Goal: Check status: Check status

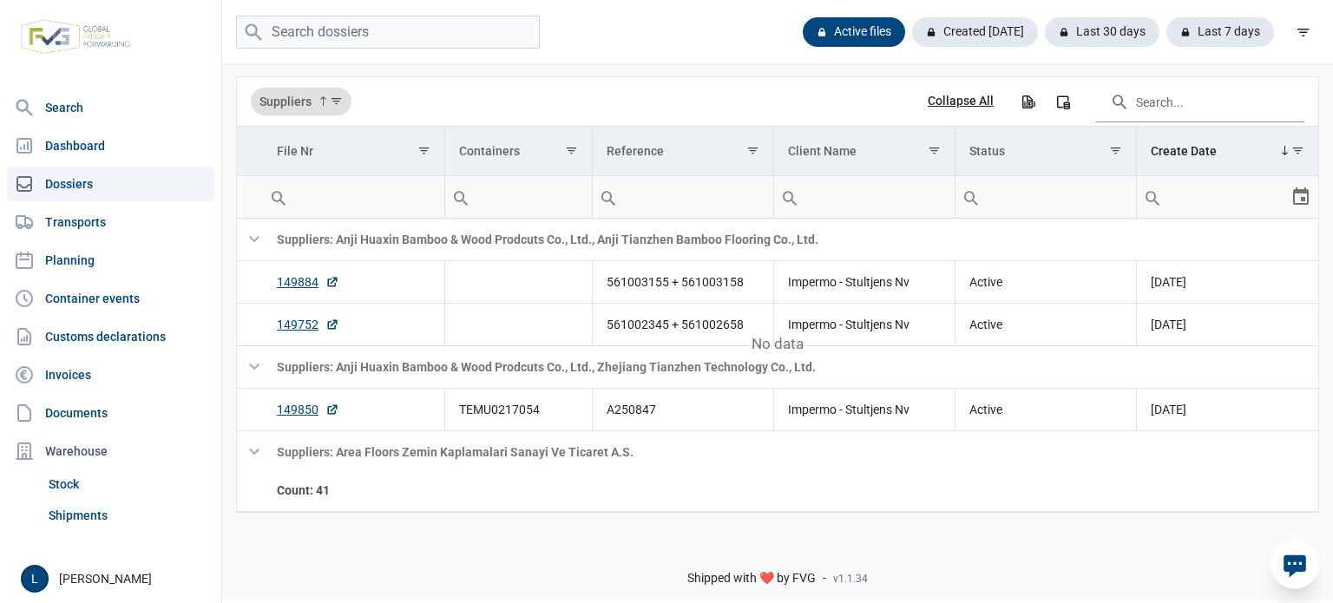
scroll to position [2541, 0]
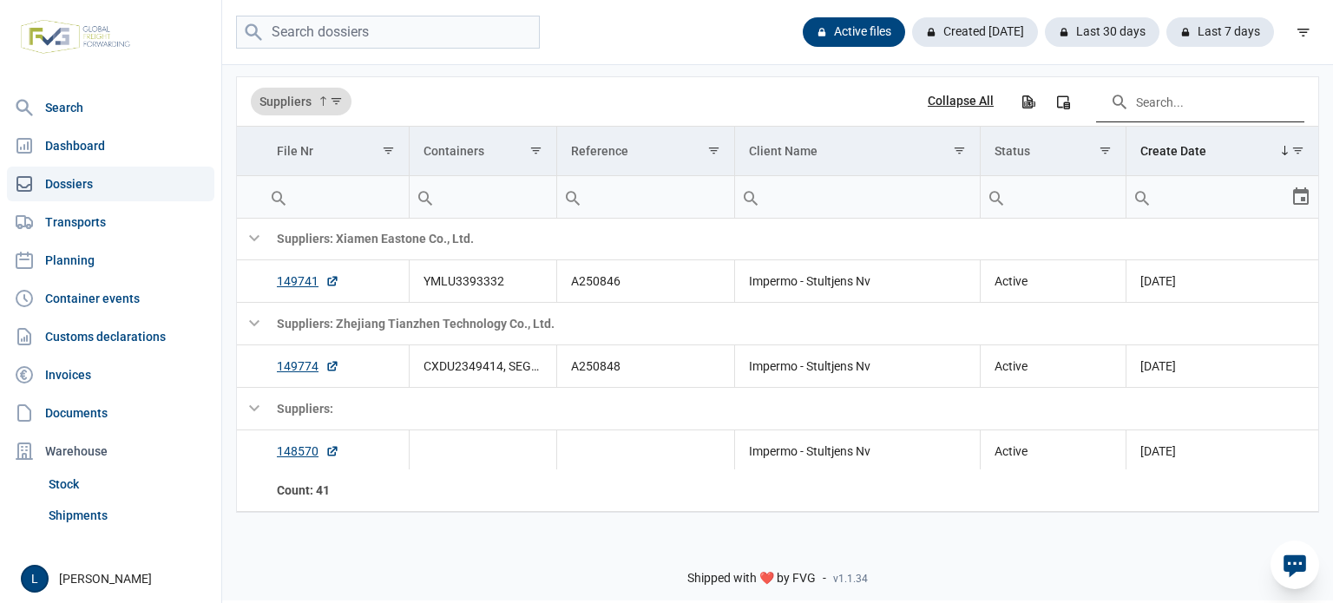
click at [1273, 100] on input "Search in the data grid" at bounding box center [1200, 102] width 208 height 42
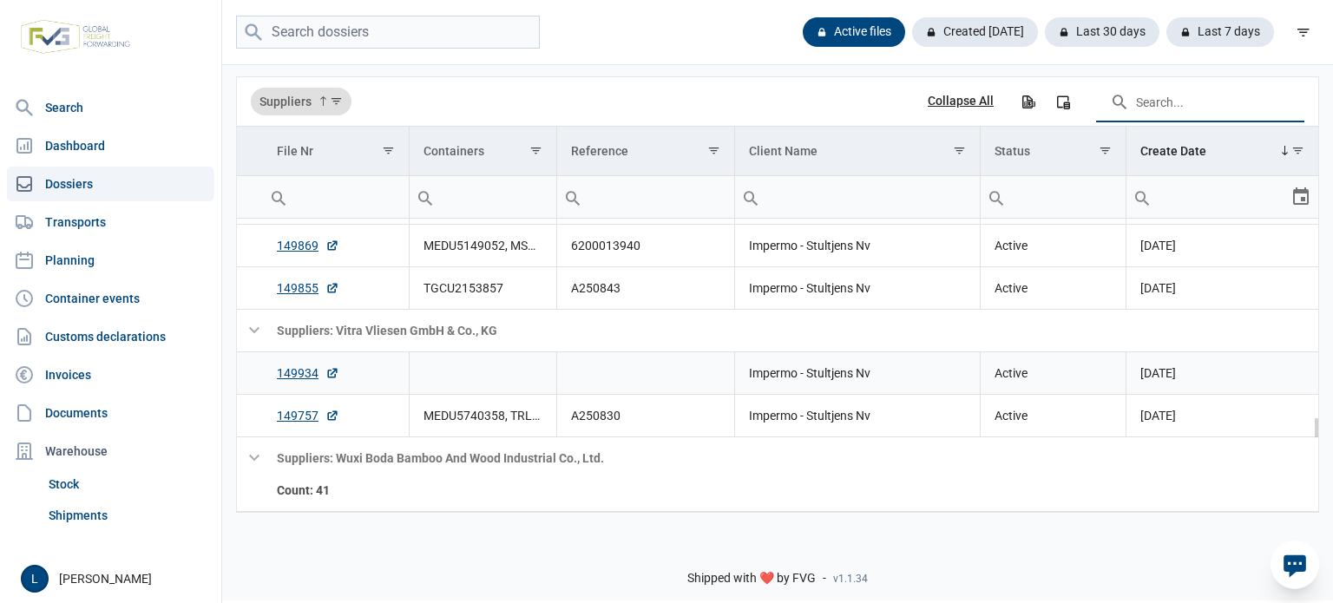
scroll to position [2138, 0]
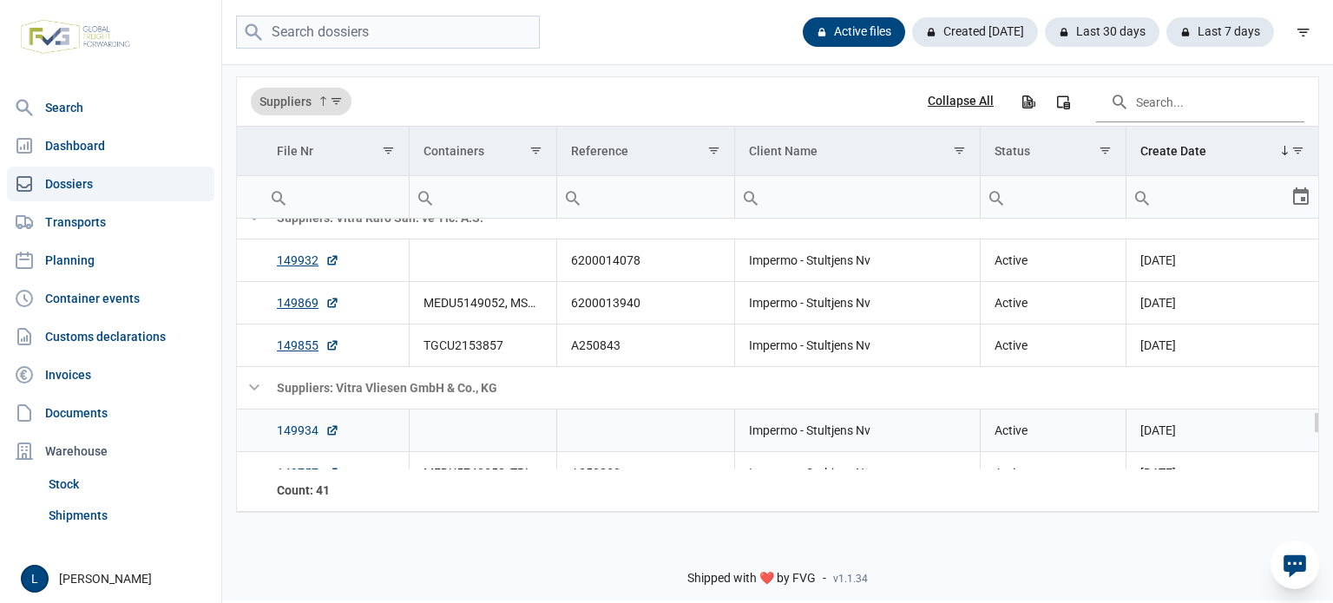
click at [302, 424] on link "149934" at bounding box center [308, 430] width 62 height 17
click at [460, 21] on input "search" at bounding box center [388, 33] width 304 height 34
paste input "MSBU3075460"
type input "MSBU3075460"
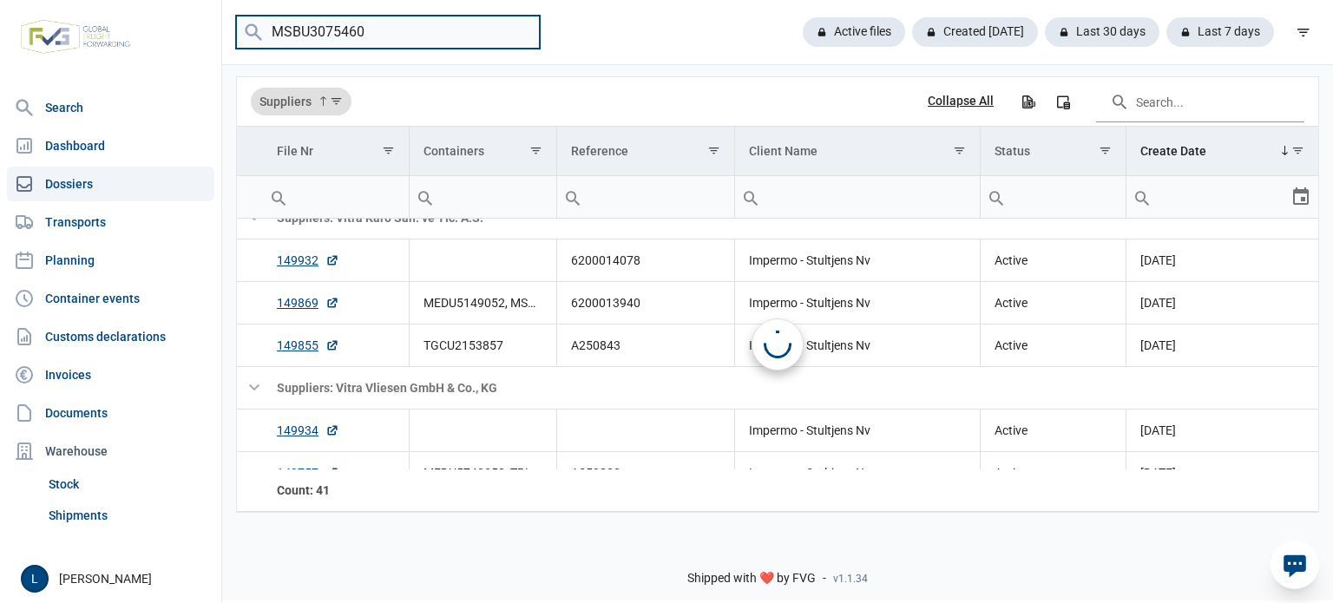
scroll to position [0, 0]
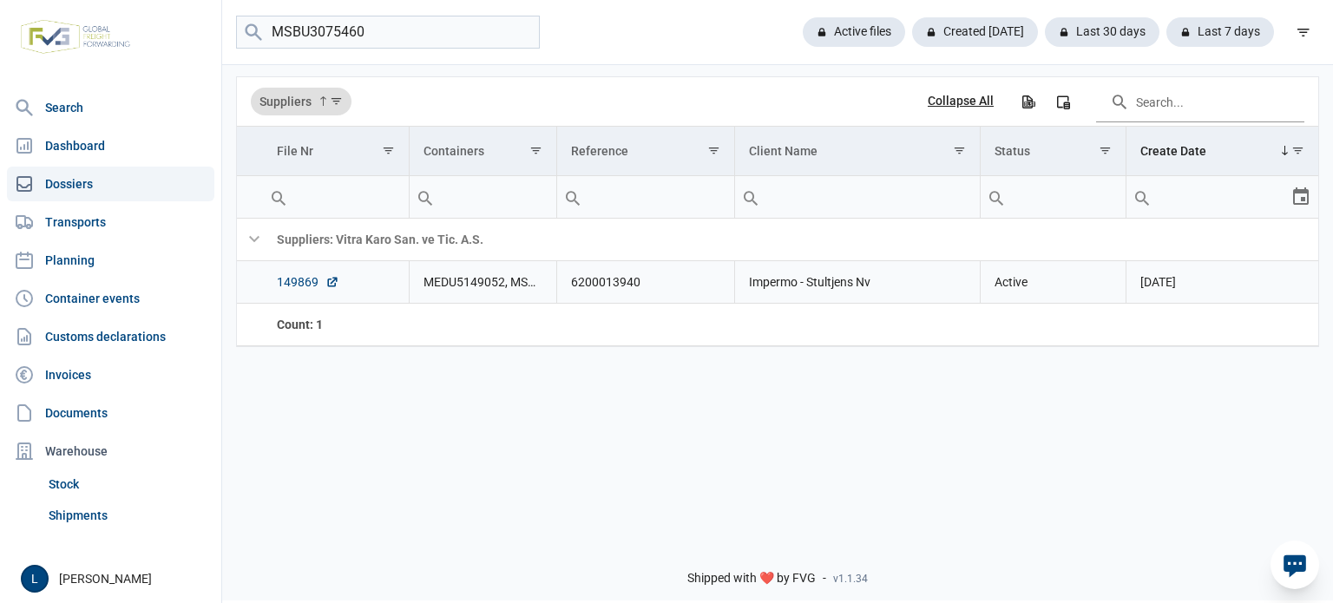
click at [281, 274] on link "149869" at bounding box center [308, 281] width 62 height 17
click at [316, 287] on link "149869" at bounding box center [308, 281] width 62 height 17
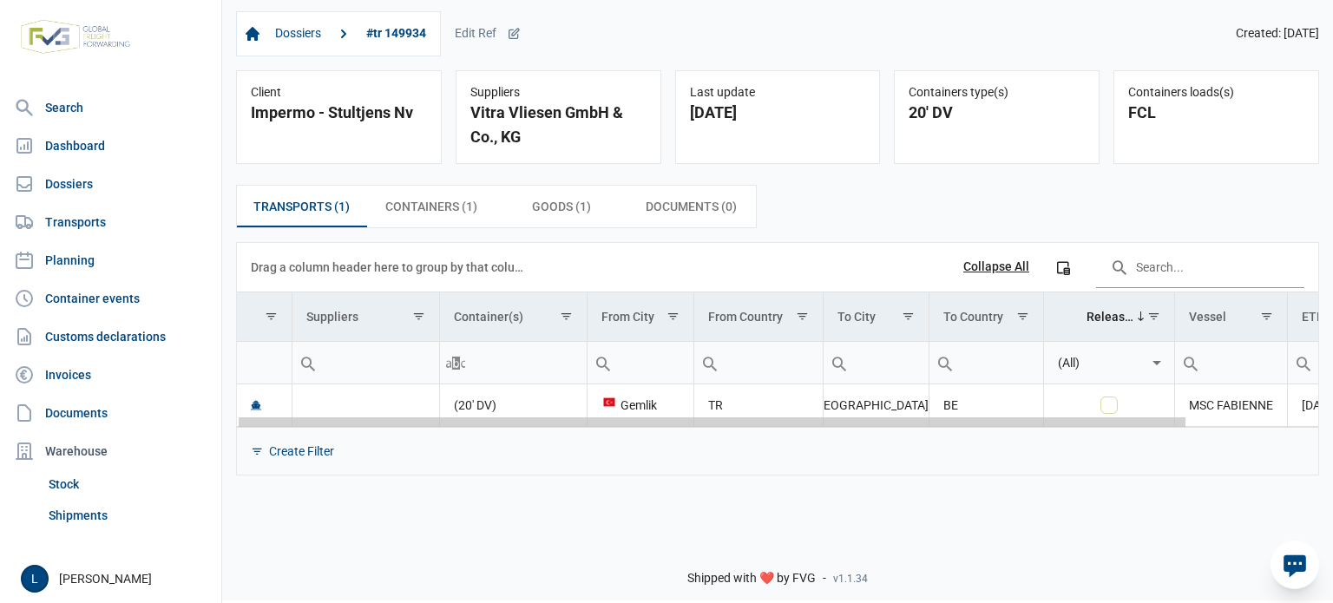
scroll to position [0, 148]
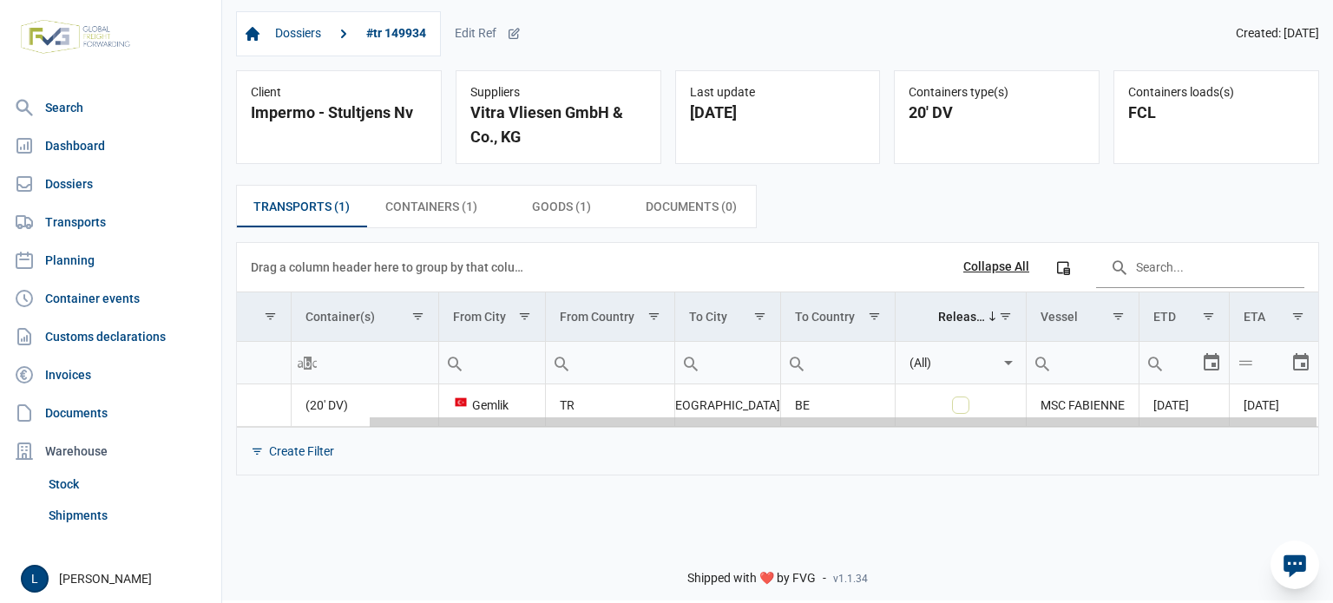
drag, startPoint x: 995, startPoint y: 423, endPoint x: 1326, endPoint y: 417, distance: 330.7
click at [1332, 417] on body "For evaluation purposes only. Redistribution prohibited. Please register an exi…" at bounding box center [666, 271] width 1333 height 603
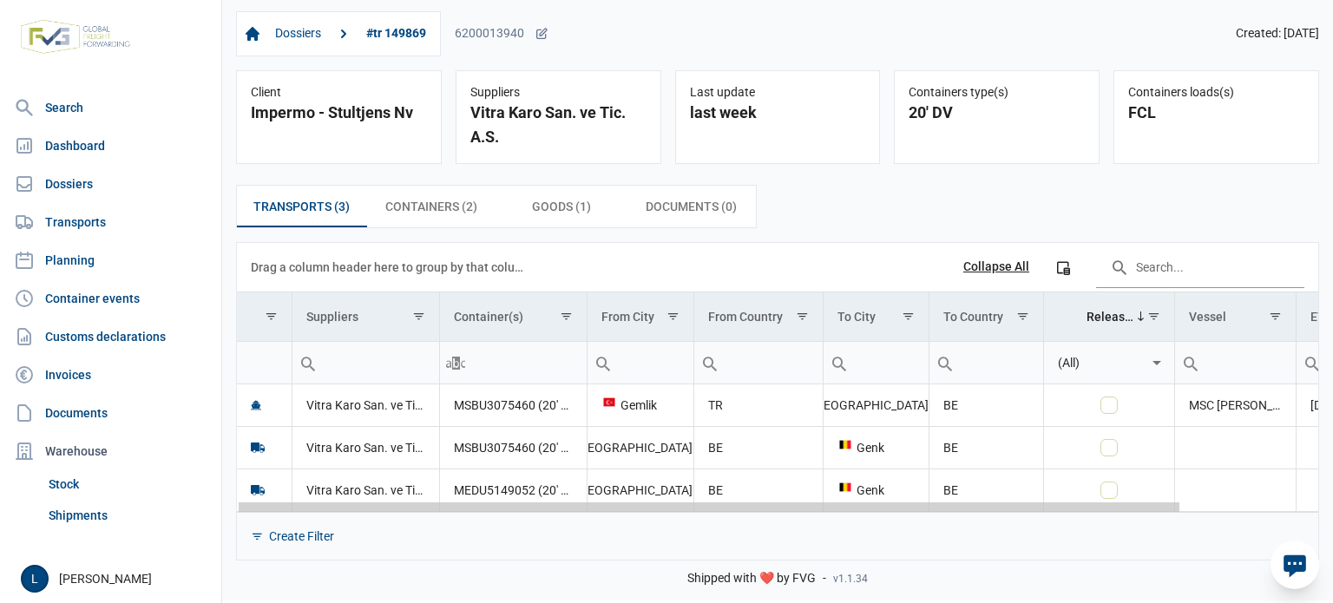
scroll to position [0, 156]
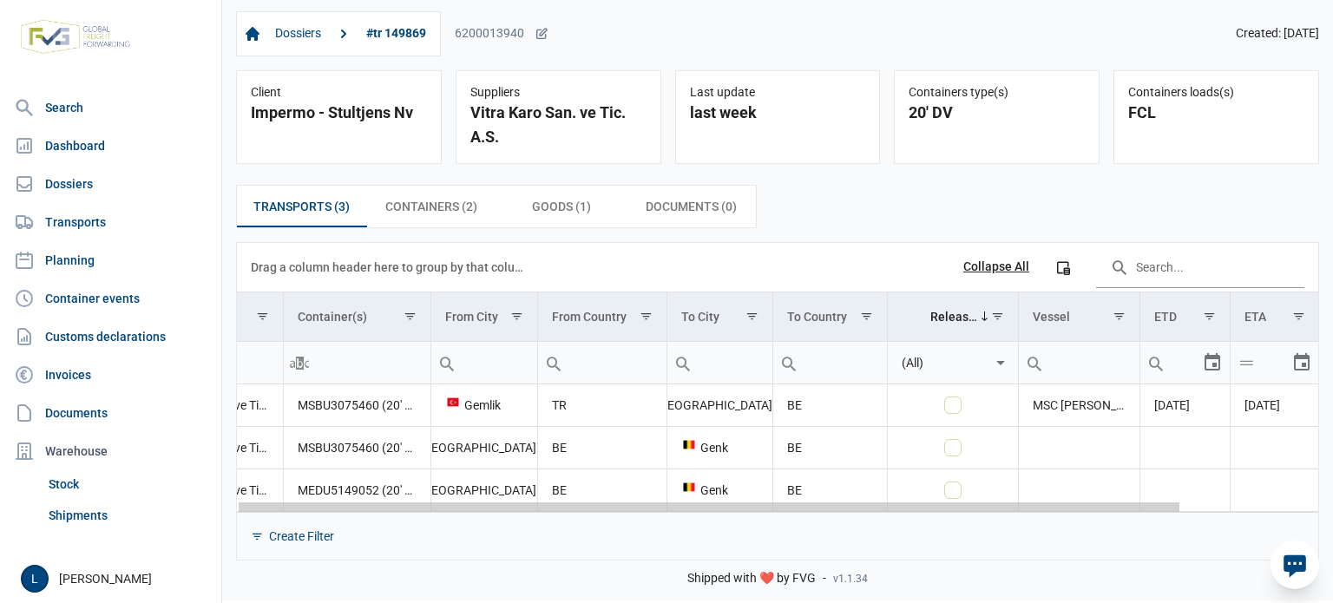
click at [1216, 500] on body "For evaluation purposes only. Redistribution prohibited. Please register an exi…" at bounding box center [666, 271] width 1333 height 603
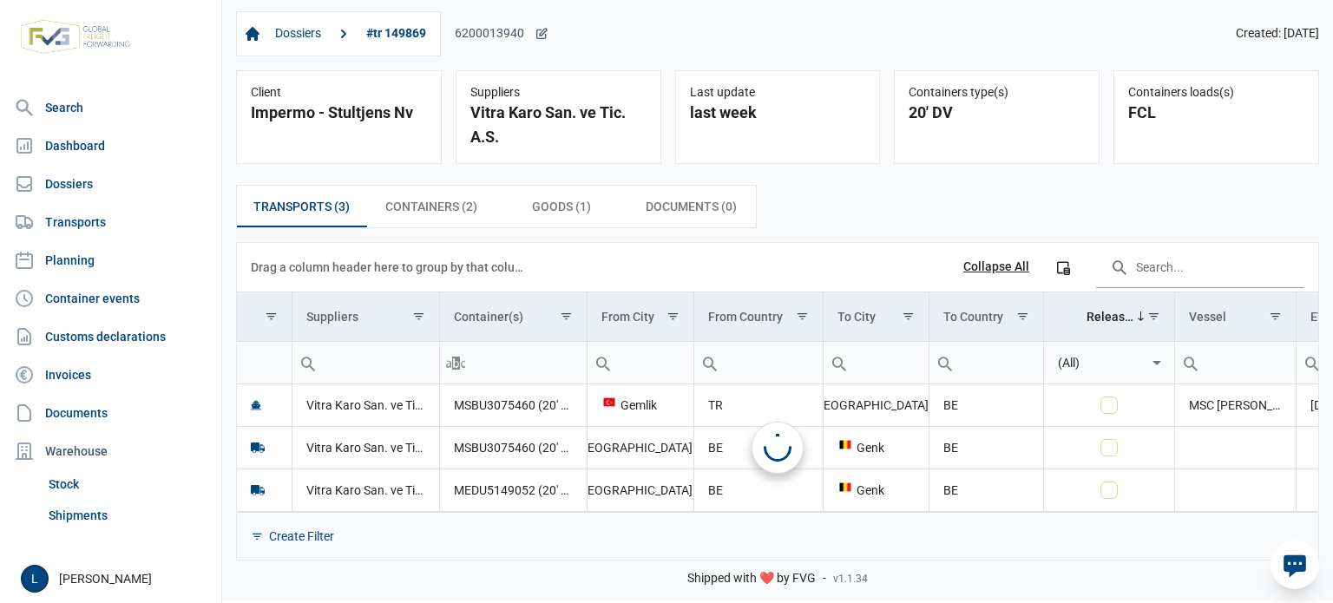
click at [506, 34] on div "6200013940" at bounding box center [502, 34] width 94 height 16
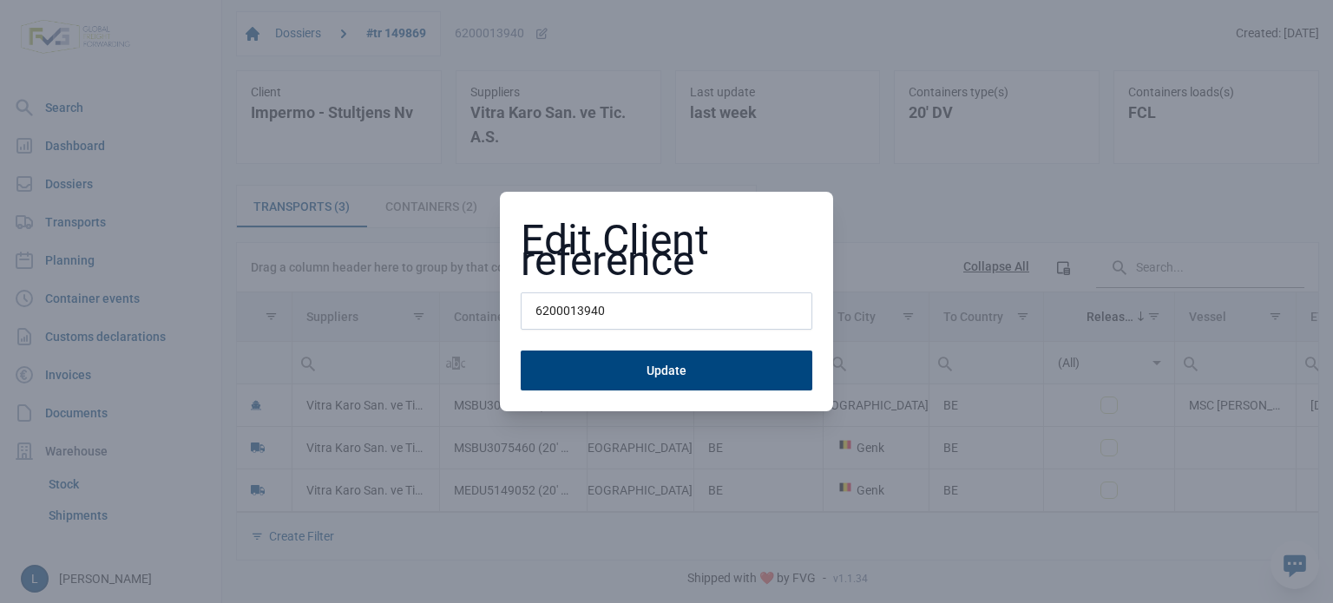
click at [559, 304] on input "6200013940" at bounding box center [667, 311] width 292 height 38
type input "a"
type input "A250867"
click at [521, 351] on button "Update" at bounding box center [667, 371] width 292 height 40
